Goal: Task Accomplishment & Management: Complete application form

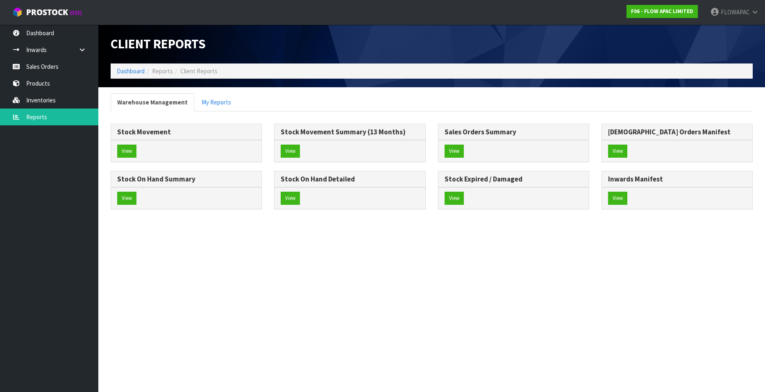
click at [46, 64] on link "Sales Orders" at bounding box center [49, 66] width 98 height 17
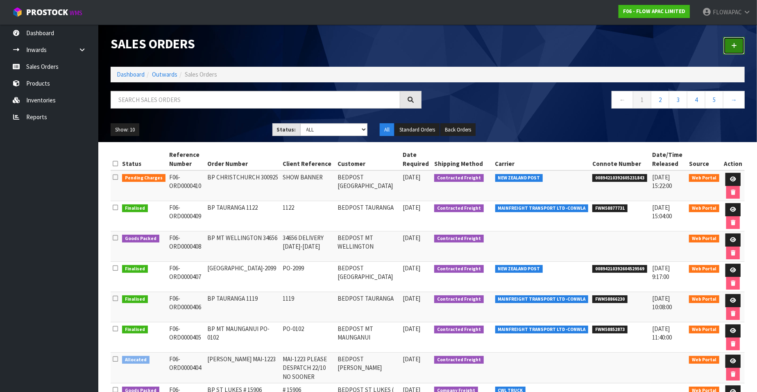
click at [735, 44] on icon at bounding box center [734, 46] width 6 height 6
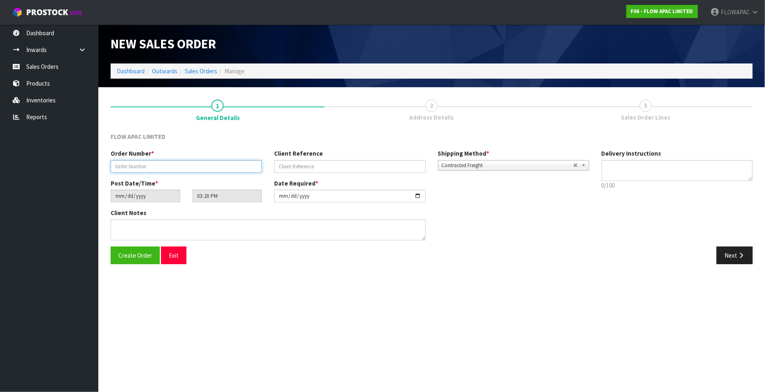
click at [193, 170] on input "text" at bounding box center [186, 166] width 151 height 13
paste input "C"
click at [168, 170] on input "text" at bounding box center [186, 166] width 151 height 13
type input "CPS298137"
paste input "[PERSON_NAME]"
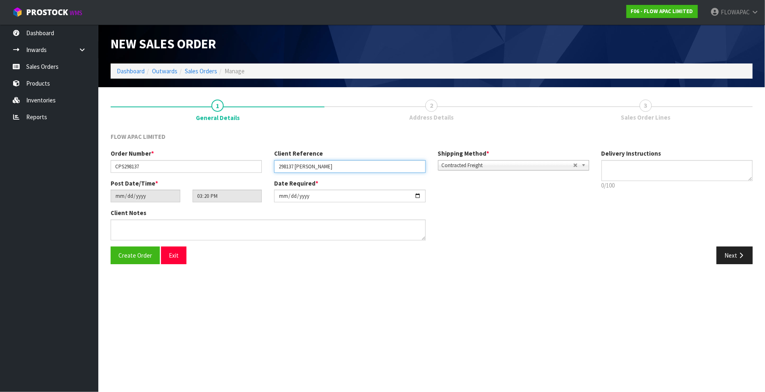
type input "298137 [PERSON_NAME]"
click at [614, 166] on textarea at bounding box center [676, 170] width 151 height 21
type textarea "D"
click at [416, 198] on input "[DATE]" at bounding box center [349, 196] width 151 height 13
type input "[DATE]"
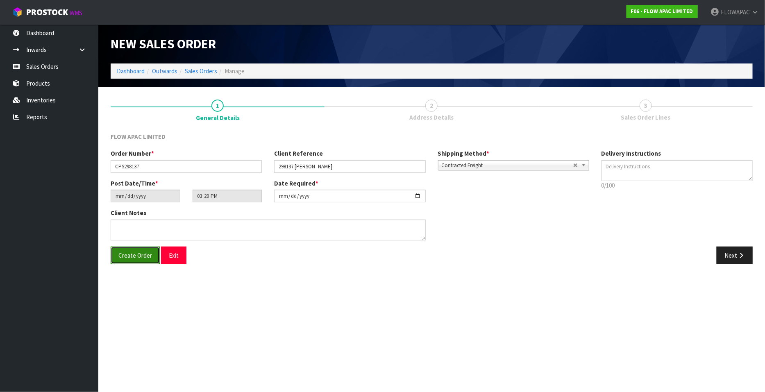
click at [139, 256] on span "Create Order" at bounding box center [135, 256] width 34 height 8
click at [730, 257] on button "Next" at bounding box center [735, 256] width 36 height 18
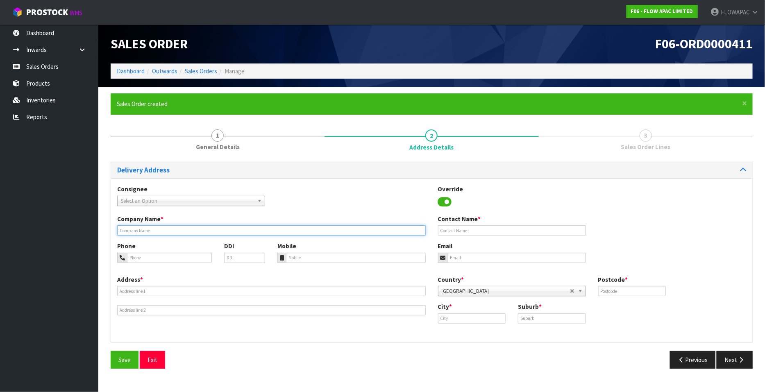
click at [206, 231] on input "text" at bounding box center [271, 230] width 309 height 10
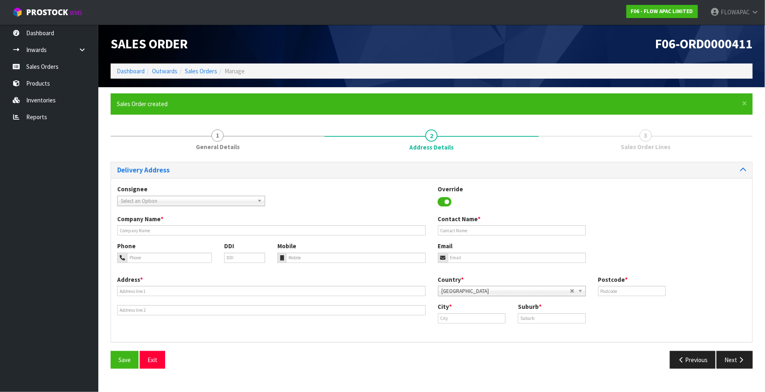
click at [315, 165] on div "Delivery Address" at bounding box center [431, 170] width 641 height 16
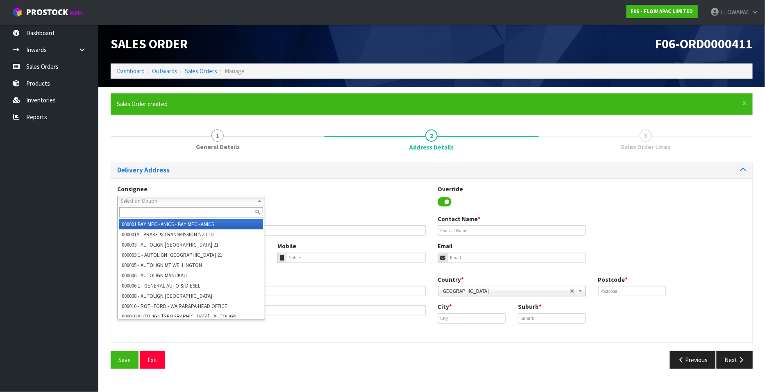
click at [262, 201] on b at bounding box center [260, 200] width 7 height 9
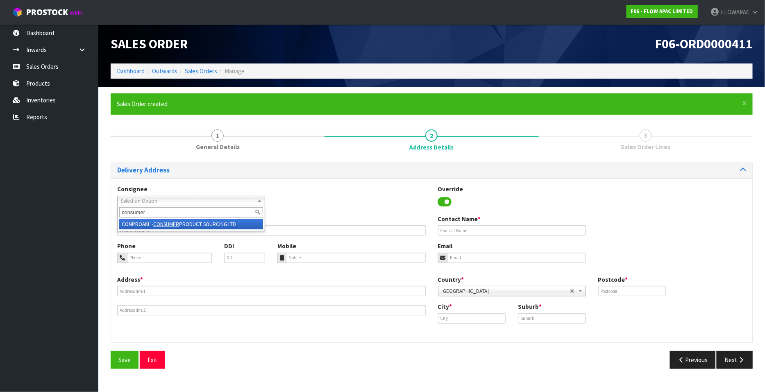
type input "consumer"
click at [238, 224] on li "CONPROAKL - CONSUMER PRODUCT SOURCING LTD" at bounding box center [191, 224] width 144 height 10
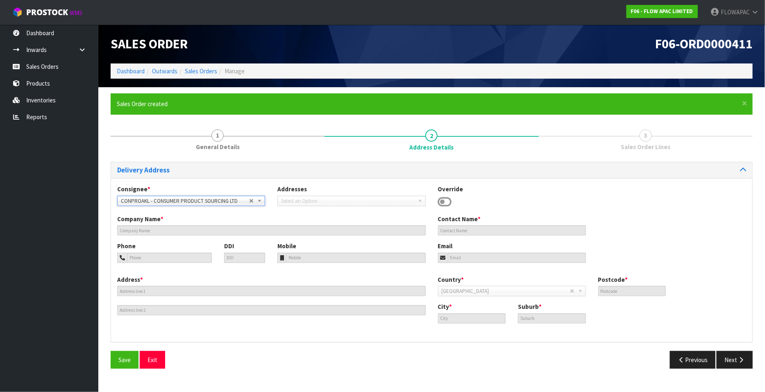
type input "CONSUMER PRODUCT SOURCING LTD"
type input "SUITE 1"
type input "0632"
type input "[GEOGRAPHIC_DATA]"
type input "16 A [GEOGRAPHIC_DATA], [GEOGRAPHIC_DATA]"
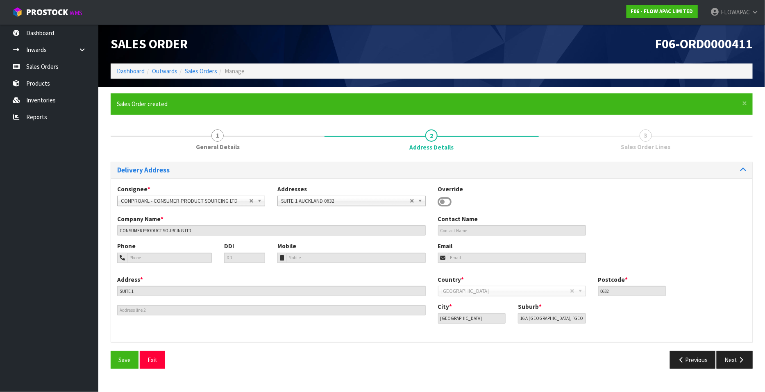
click at [444, 201] on icon at bounding box center [445, 202] width 14 height 12
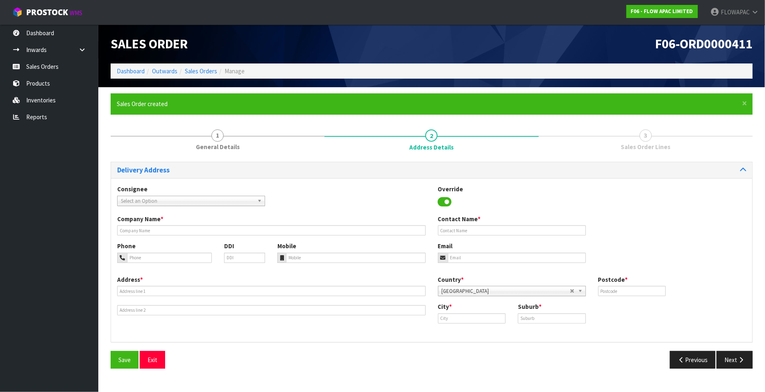
click at [444, 201] on icon at bounding box center [445, 202] width 14 height 12
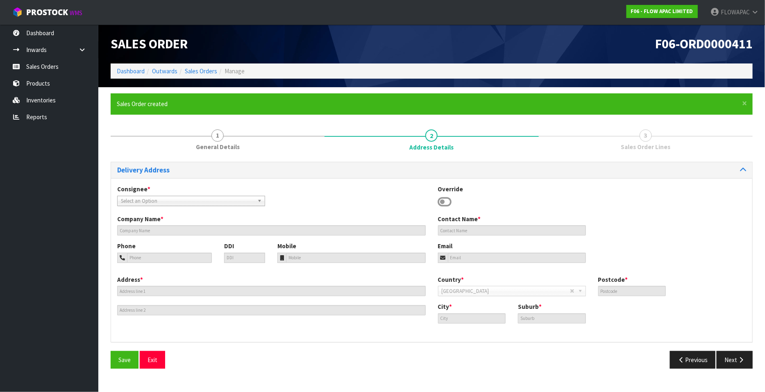
click at [444, 201] on icon at bounding box center [445, 202] width 14 height 12
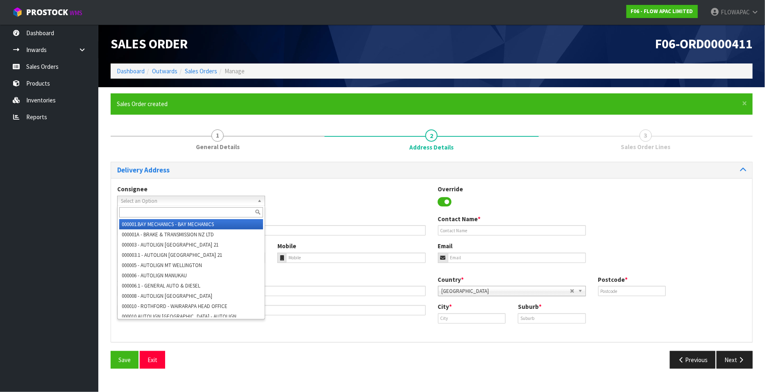
click at [234, 202] on span "Select an Option" at bounding box center [185, 201] width 128 height 10
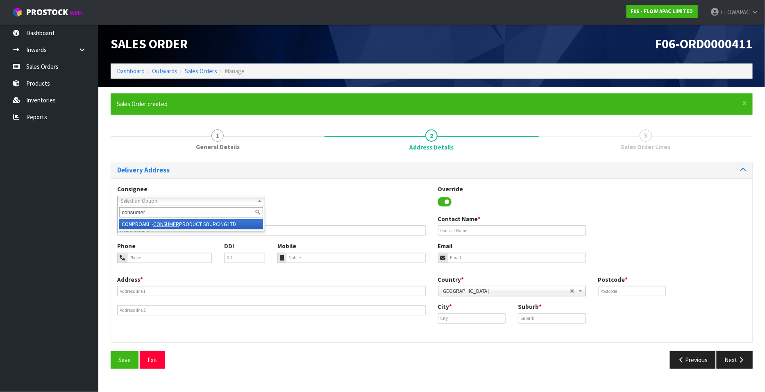
type input "consumer"
click at [223, 225] on li "CONPROAKL - CONSUMER PRODUCT SOURCING LTD" at bounding box center [191, 224] width 144 height 10
type input "CONSUMER PRODUCT SOURCING LTD"
type input "SUITE 1"
type input "0632"
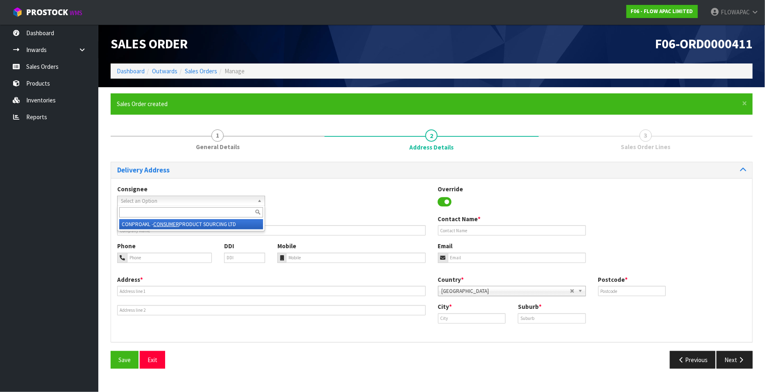
type input "[GEOGRAPHIC_DATA]"
type input "16 A [GEOGRAPHIC_DATA], [GEOGRAPHIC_DATA]"
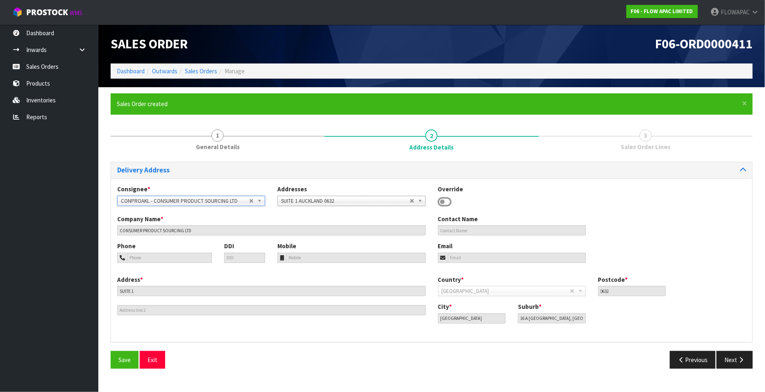
click at [449, 202] on icon at bounding box center [445, 202] width 14 height 12
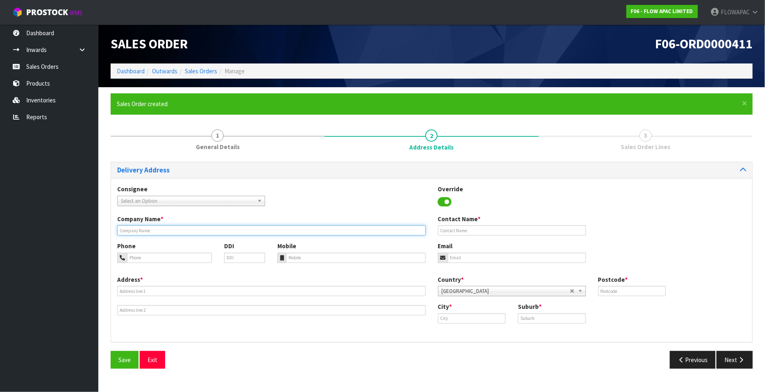
click at [162, 230] on input "text" at bounding box center [271, 230] width 309 height 10
paste input "[PERSON_NAME]"
type input "[PERSON_NAME]"
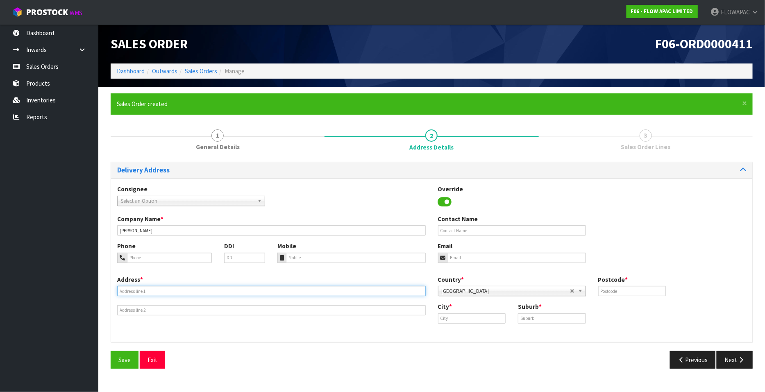
click at [165, 295] on input "text" at bounding box center [271, 291] width 309 height 10
paste input "[STREET_ADDRESS][PERSON_NAME]"
type input "[STREET_ADDRESS][PERSON_NAME]"
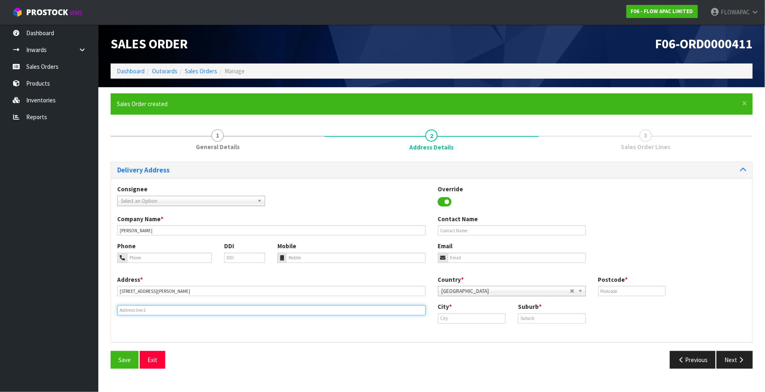
click at [199, 314] on input "text" at bounding box center [271, 310] width 309 height 10
type input "RD4"
click at [447, 318] on input "text" at bounding box center [472, 318] width 68 height 10
paste input "Pukekohe 2679"
type input "Pukekohe 2679"
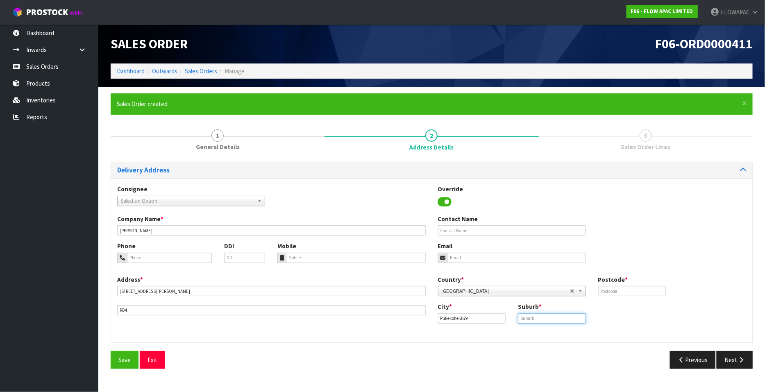
click at [535, 320] on input "text" at bounding box center [552, 318] width 68 height 10
paste input "PUKEKOHE 2679"
type input "PUKEKOHE 2679"
click at [612, 289] on input "text" at bounding box center [632, 291] width 68 height 10
type input "2679"
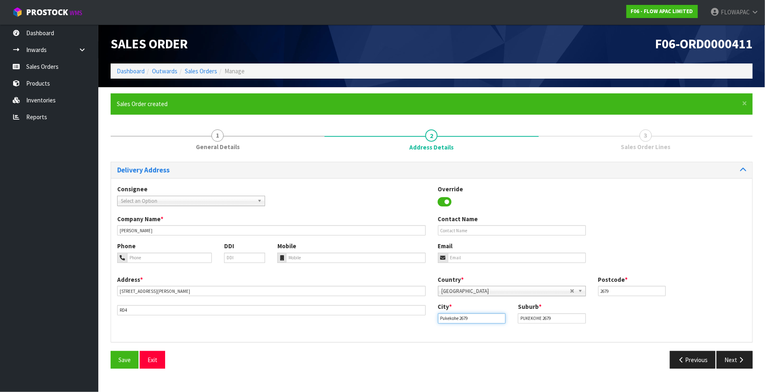
drag, startPoint x: 474, startPoint y: 318, endPoint x: 430, endPoint y: 318, distance: 43.8
click at [430, 318] on div "Address * [STREET_ADDRESS][PERSON_NAME] Country * [GEOGRAPHIC_DATA] [GEOGRAPHIC…" at bounding box center [431, 305] width 641 height 61
type input "[GEOGRAPHIC_DATA]"
click at [473, 334] on link "[GEOGRAPHIC_DATA]" at bounding box center [476, 332] width 76 height 11
click at [129, 358] on span "Save" at bounding box center [124, 360] width 12 height 8
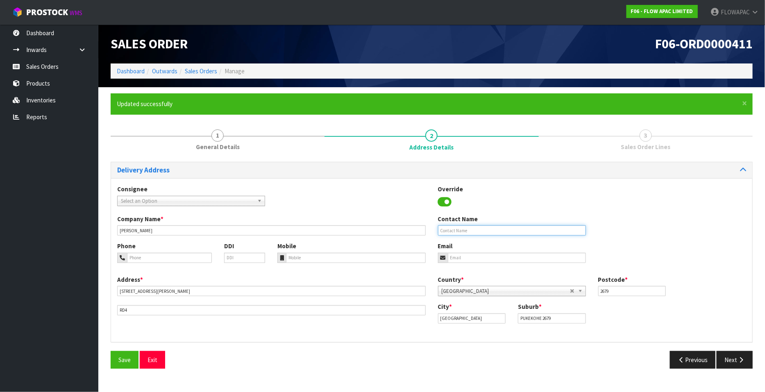
click at [463, 230] on input "text" at bounding box center [512, 230] width 148 height 10
type input "[PERSON_NAME]"
click at [480, 362] on div "Previous Next" at bounding box center [595, 360] width 327 height 18
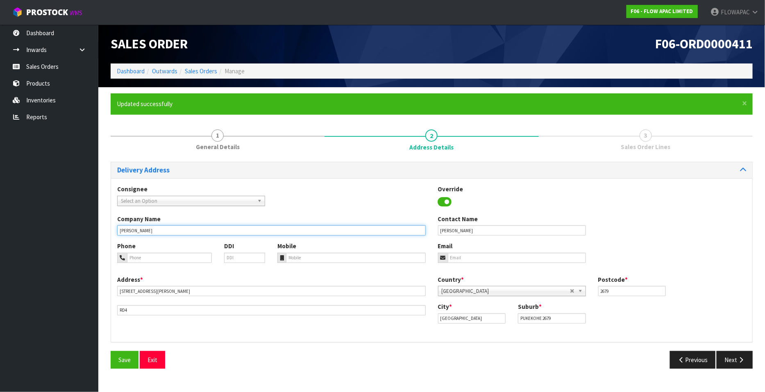
click at [207, 233] on input "[PERSON_NAME]" at bounding box center [271, 230] width 309 height 10
paste input "6492363602"
click at [154, 228] on input "[PERSON_NAME] - 6492363602" at bounding box center [271, 230] width 309 height 10
type input "[PERSON_NAME] - PH 0492363602"
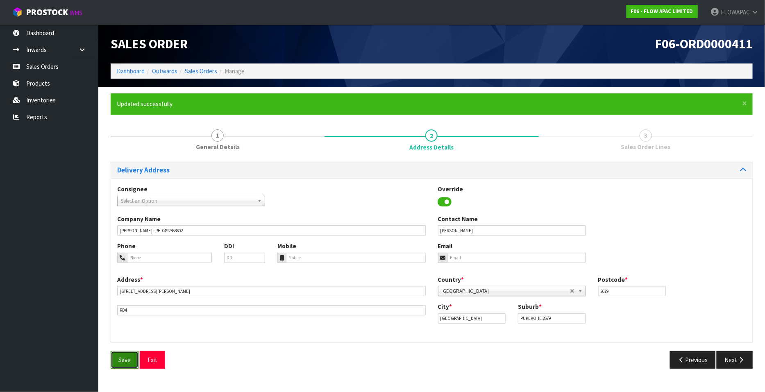
click at [132, 357] on button "Save" at bounding box center [125, 360] width 28 height 18
click at [735, 357] on button "Next" at bounding box center [735, 360] width 36 height 18
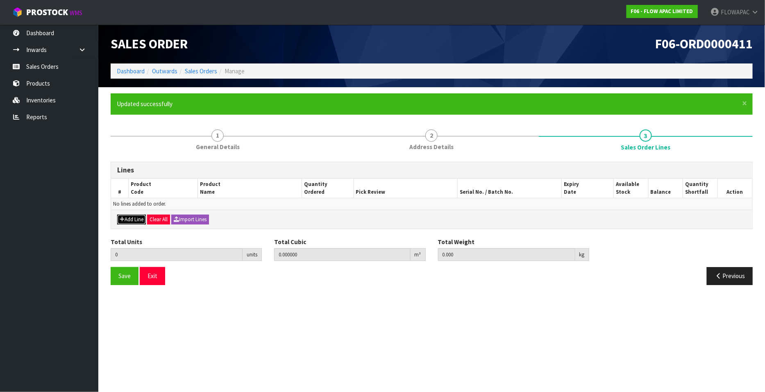
click at [134, 216] on button "Add Line" at bounding box center [131, 220] width 29 height 10
type input "0"
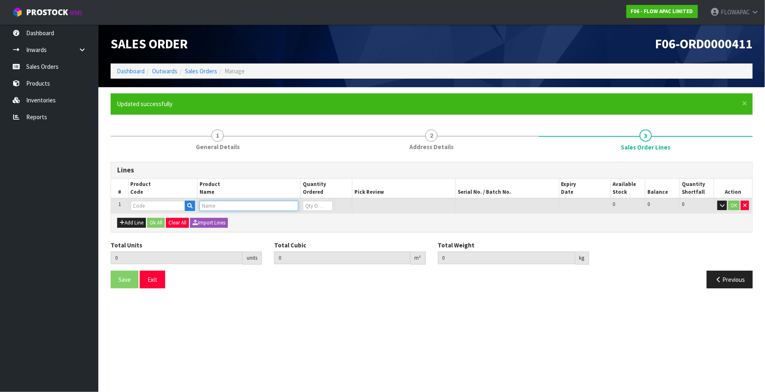
click at [215, 204] on input "text" at bounding box center [249, 206] width 99 height 10
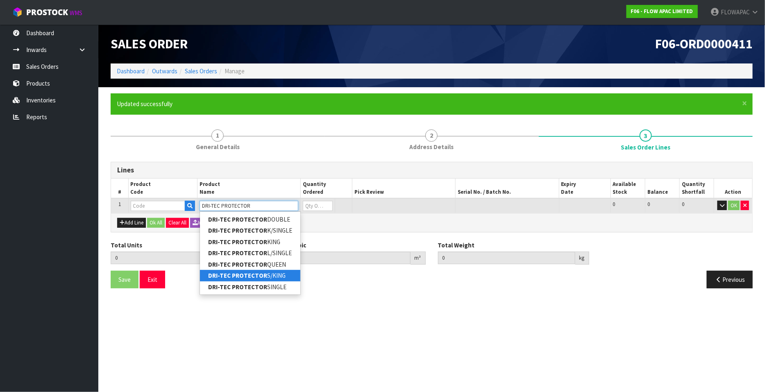
type input "DRI-TEC PROTECTOR"
click at [269, 272] on link "DRI-TEC PROTECTOR S/KING" at bounding box center [250, 275] width 100 height 11
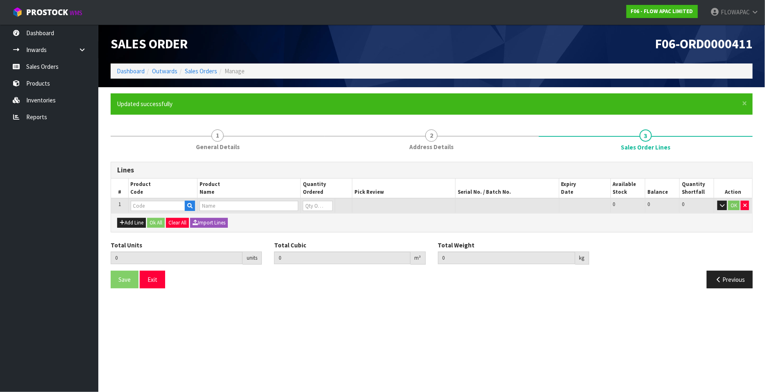
type input "DRI-TEC PROTECTOR S/KING"
type input "0.000000"
type input "0.000"
type input "BZM03AWZ7"
type input "0"
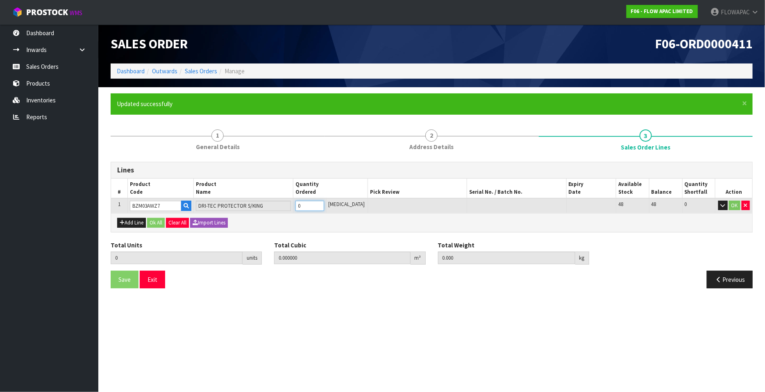
type input "1"
type input "0.01377"
type input "1.75"
type input "1"
click at [324, 203] on input "1" at bounding box center [309, 206] width 29 height 10
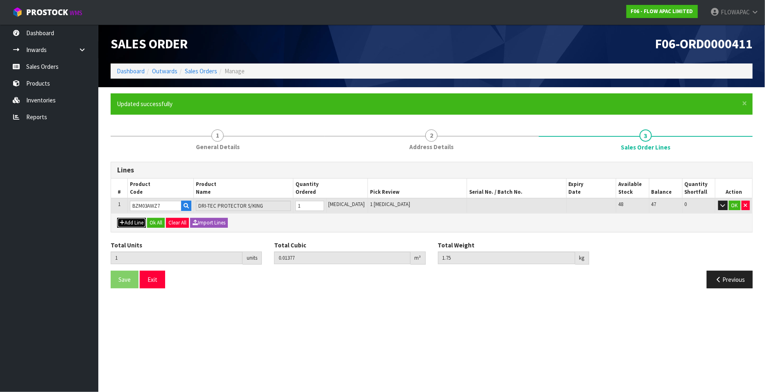
click at [135, 224] on button "Add Line" at bounding box center [131, 223] width 29 height 10
type input "0"
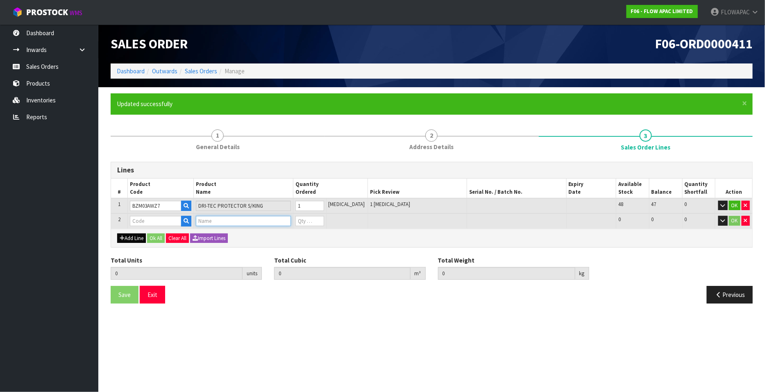
click at [219, 222] on input "text" at bounding box center [243, 221] width 95 height 10
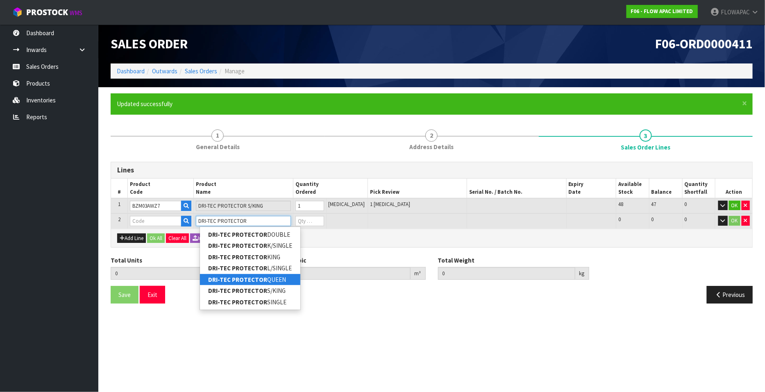
type input "DRI-TEC PROTECTOR"
click at [275, 279] on link "DRI-TEC PROTECTOR QUEEN" at bounding box center [250, 279] width 100 height 11
type input "DRI-TEC PROTECTOR QUEEN"
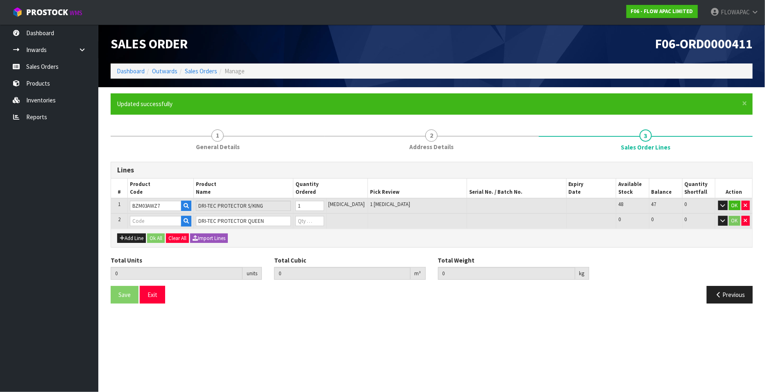
type input "1"
type input "0.01377"
type input "1.75"
type input "BZM03AWZ5"
type input "0"
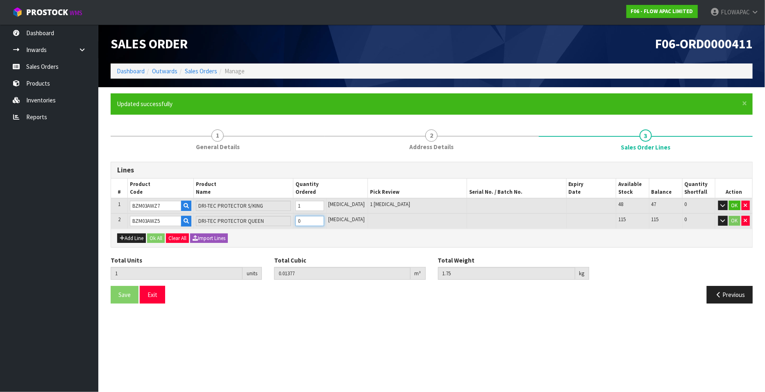
type input "2"
type input "0.02598"
type input "3.3"
type input "1"
click at [324, 220] on input "1" at bounding box center [309, 221] width 29 height 10
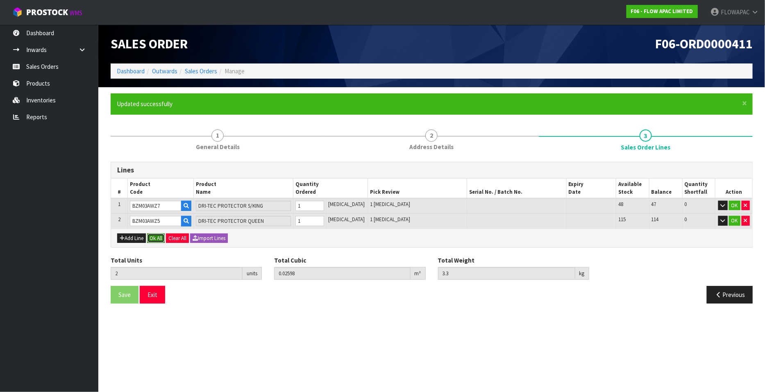
click at [158, 238] on button "Ok All" at bounding box center [156, 239] width 18 height 10
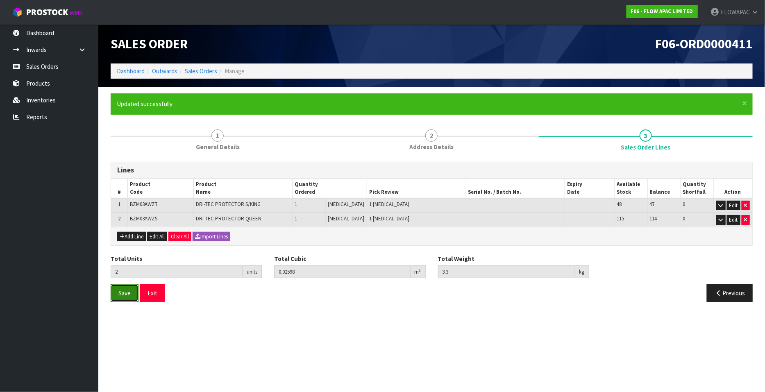
click at [128, 293] on span "Save" at bounding box center [124, 293] width 12 height 8
click at [140, 335] on section "Edit Sales Order F06-ORD0000411 Dashboard Outwards Sales Orders Manage Sales Or…" at bounding box center [382, 196] width 765 height 392
click at [125, 294] on span "Save" at bounding box center [124, 293] width 12 height 8
click at [155, 291] on button "Exit" at bounding box center [152, 293] width 25 height 18
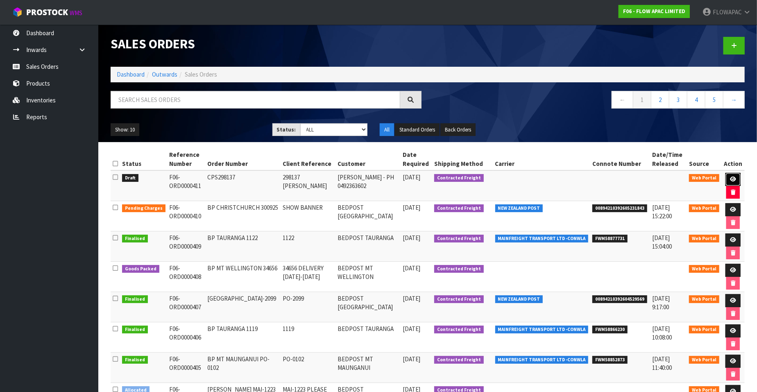
click at [731, 177] on icon at bounding box center [733, 179] width 6 height 5
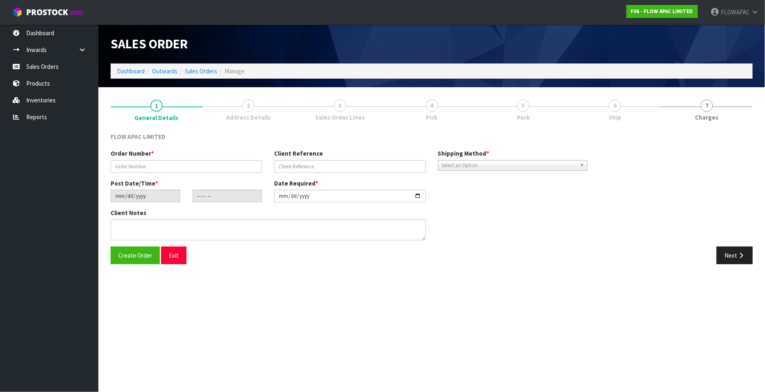
type input "CPS298137"
type input "298137 [PERSON_NAME]"
type input "[DATE]"
type input "06:20:00.000"
type input "[DATE]"
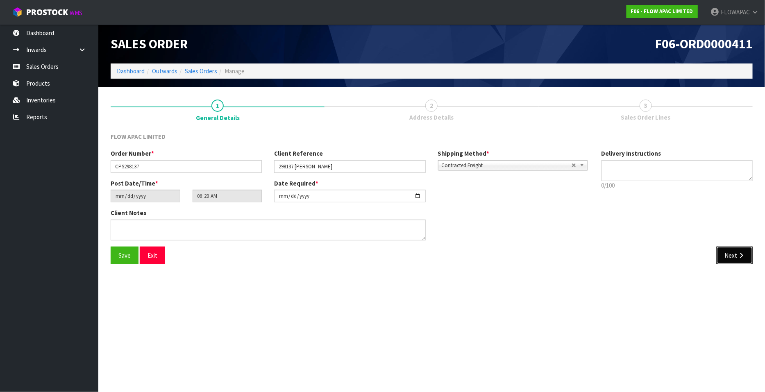
click at [733, 253] on button "Next" at bounding box center [735, 256] width 36 height 18
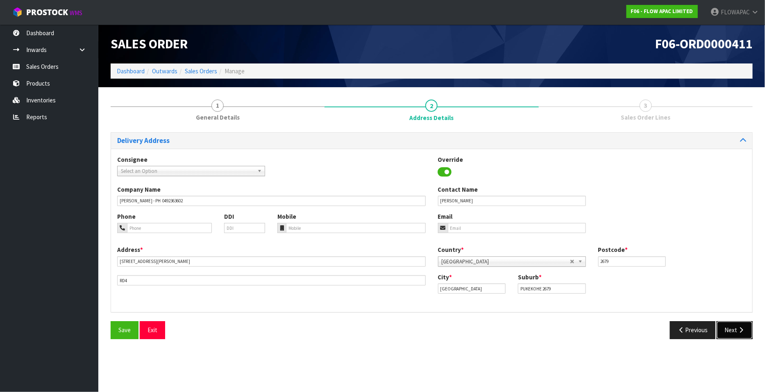
click at [735, 329] on button "Next" at bounding box center [735, 330] width 36 height 18
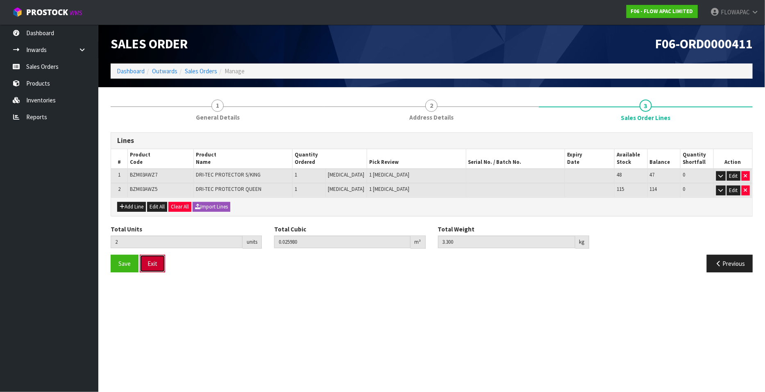
click at [160, 259] on button "Exit" at bounding box center [152, 264] width 25 height 18
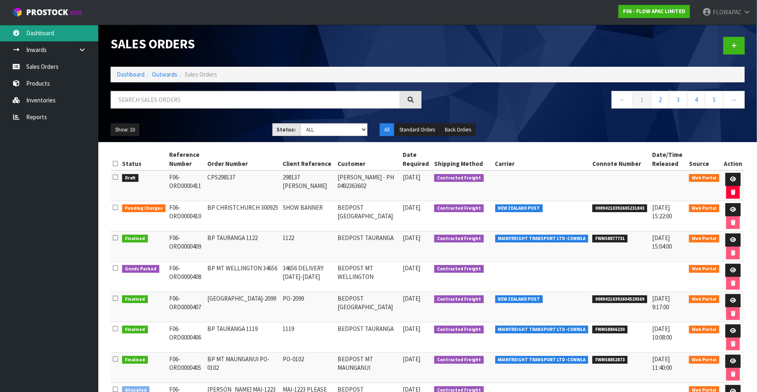
click at [41, 29] on link "Dashboard" at bounding box center [49, 33] width 98 height 17
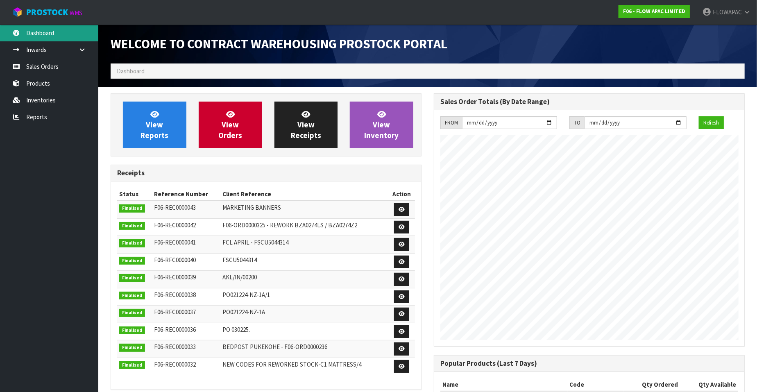
scroll to position [453, 323]
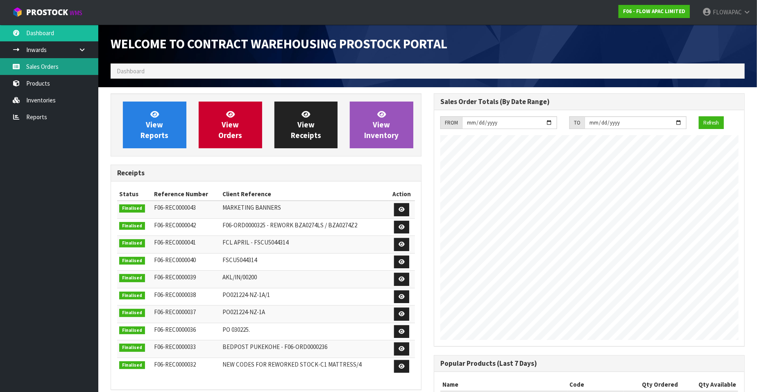
click at [41, 66] on link "Sales Orders" at bounding box center [49, 66] width 98 height 17
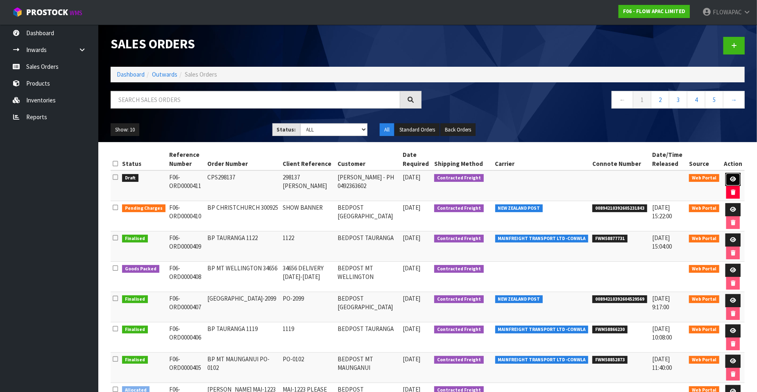
click at [733, 178] on icon at bounding box center [733, 179] width 6 height 5
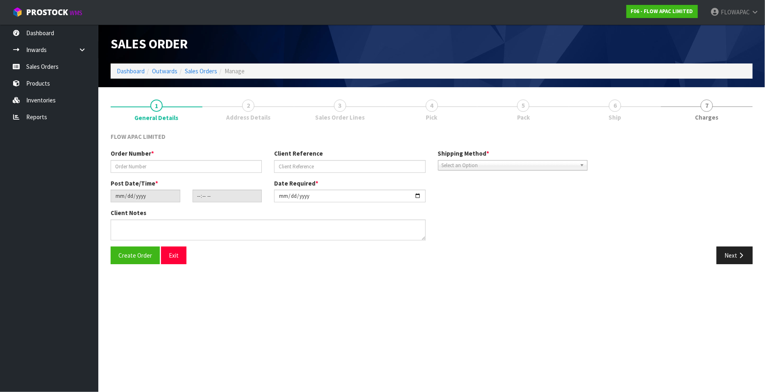
type input "CPS298137"
type input "298137 [PERSON_NAME]"
type input "[DATE]"
type input "06:20:00.000"
type input "[DATE]"
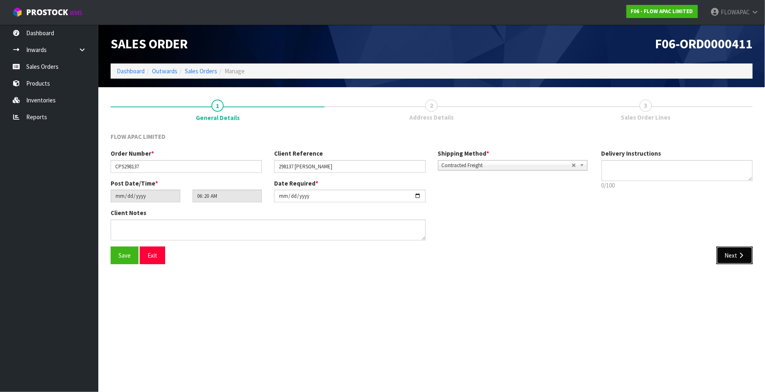
click at [731, 260] on button "Next" at bounding box center [735, 256] width 36 height 18
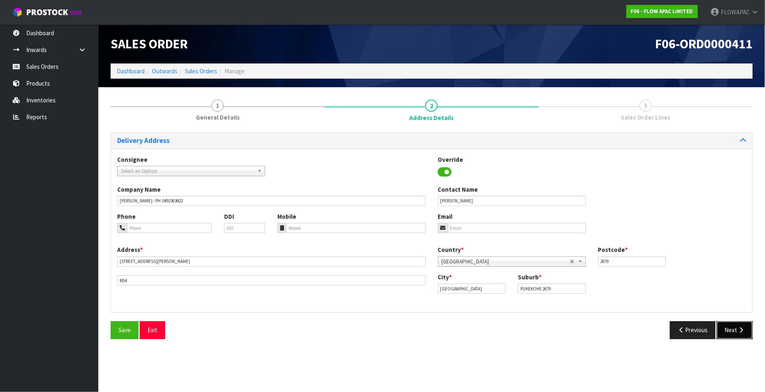
click at [730, 334] on button "Next" at bounding box center [735, 330] width 36 height 18
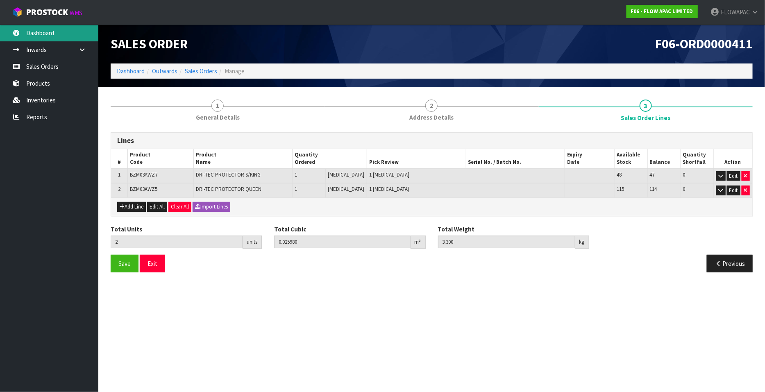
click at [48, 33] on link "Dashboard" at bounding box center [49, 33] width 98 height 17
